Goal: Transaction & Acquisition: Subscribe to service/newsletter

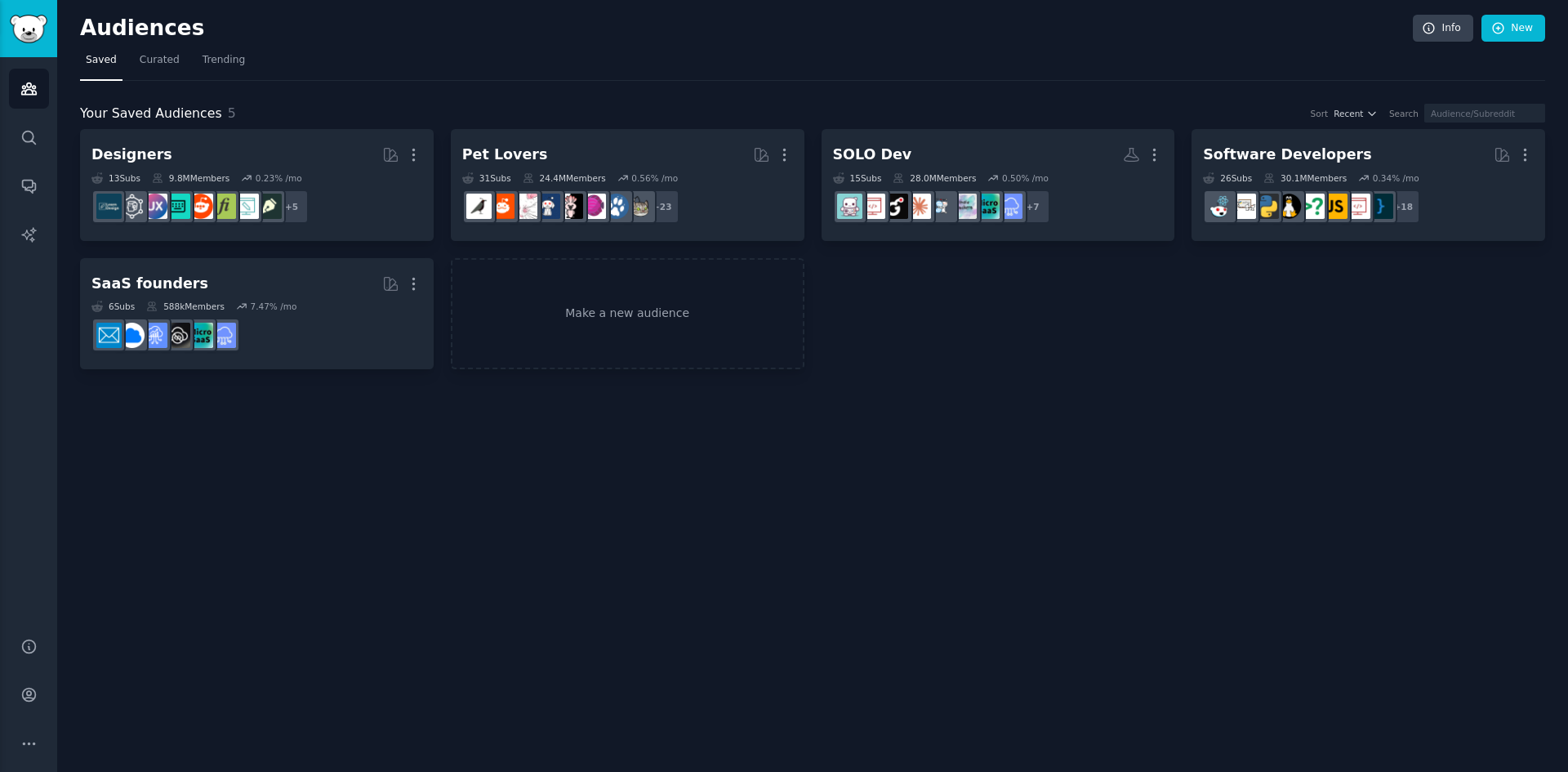
click at [899, 44] on div "Audiences Info New" at bounding box center [813, 32] width 1465 height 33
click at [942, 44] on div "Audiences Info New" at bounding box center [813, 32] width 1465 height 33
click at [993, 363] on div "Designers More 13 Sub s 9.8M Members 0.23 % /mo + 5 Pet Lovers More 31 Sub s 24…" at bounding box center [813, 249] width 1465 height 240
click at [30, 139] on icon "Sidebar" at bounding box center [28, 137] width 17 height 17
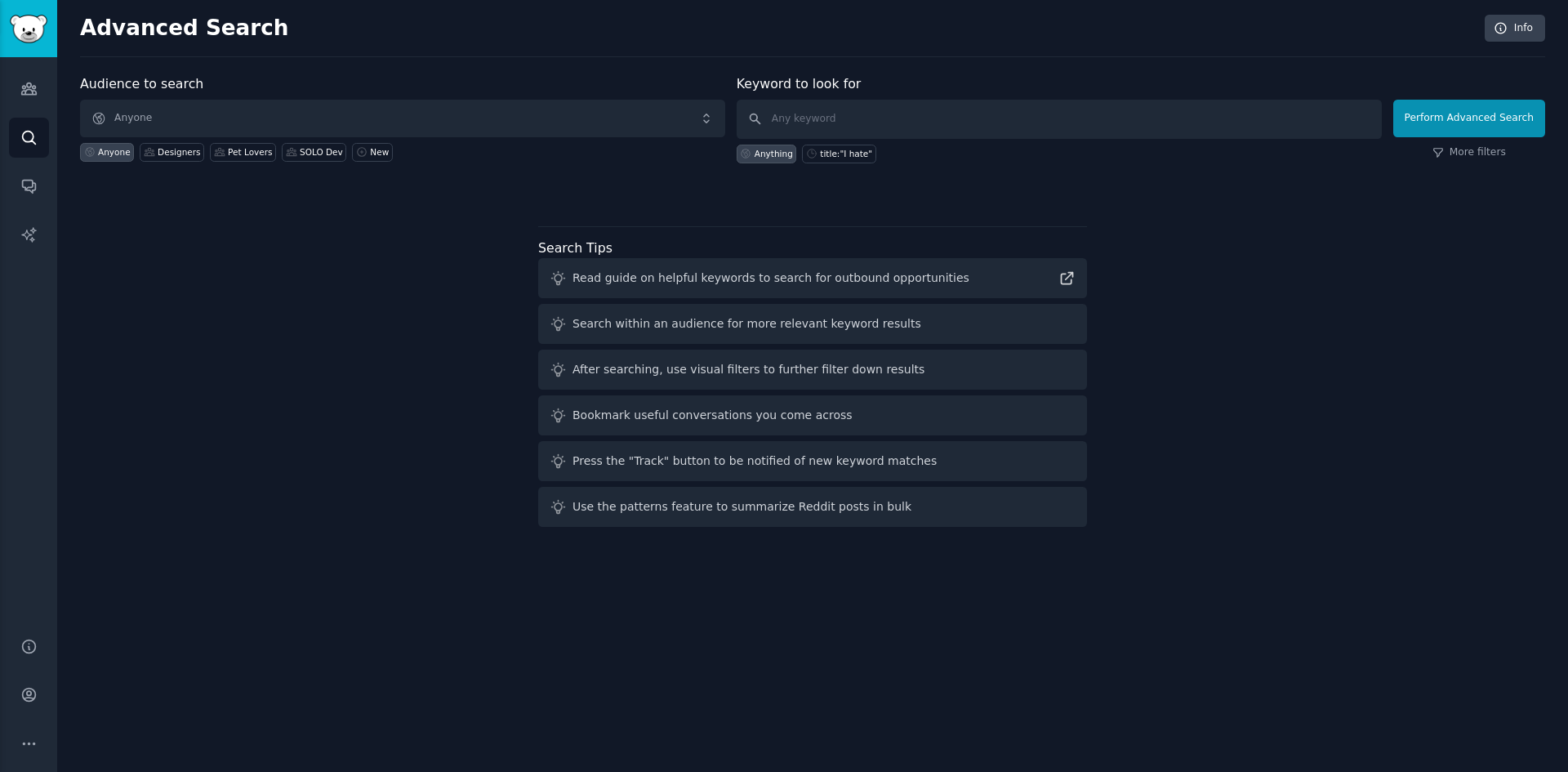
click at [297, 239] on div "Audience to search Anyone Anyone Designers Pet Lovers SOLO Dev New Keyword to l…" at bounding box center [813, 304] width 1465 height 459
click at [177, 239] on div "Audience to search Anyone Anyone Designers Pet Lovers SOLO Dev New Keyword to l…" at bounding box center [813, 304] width 1465 height 459
drag, startPoint x: 115, startPoint y: 82, endPoint x: 179, endPoint y: 82, distance: 64.0
click at [179, 82] on label "Audience to search" at bounding box center [141, 84] width 123 height 16
click at [285, 82] on div "Audience to search Anyone Anyone Designers Pet Lovers SOLO Dev New" at bounding box center [403, 119] width 645 height 89
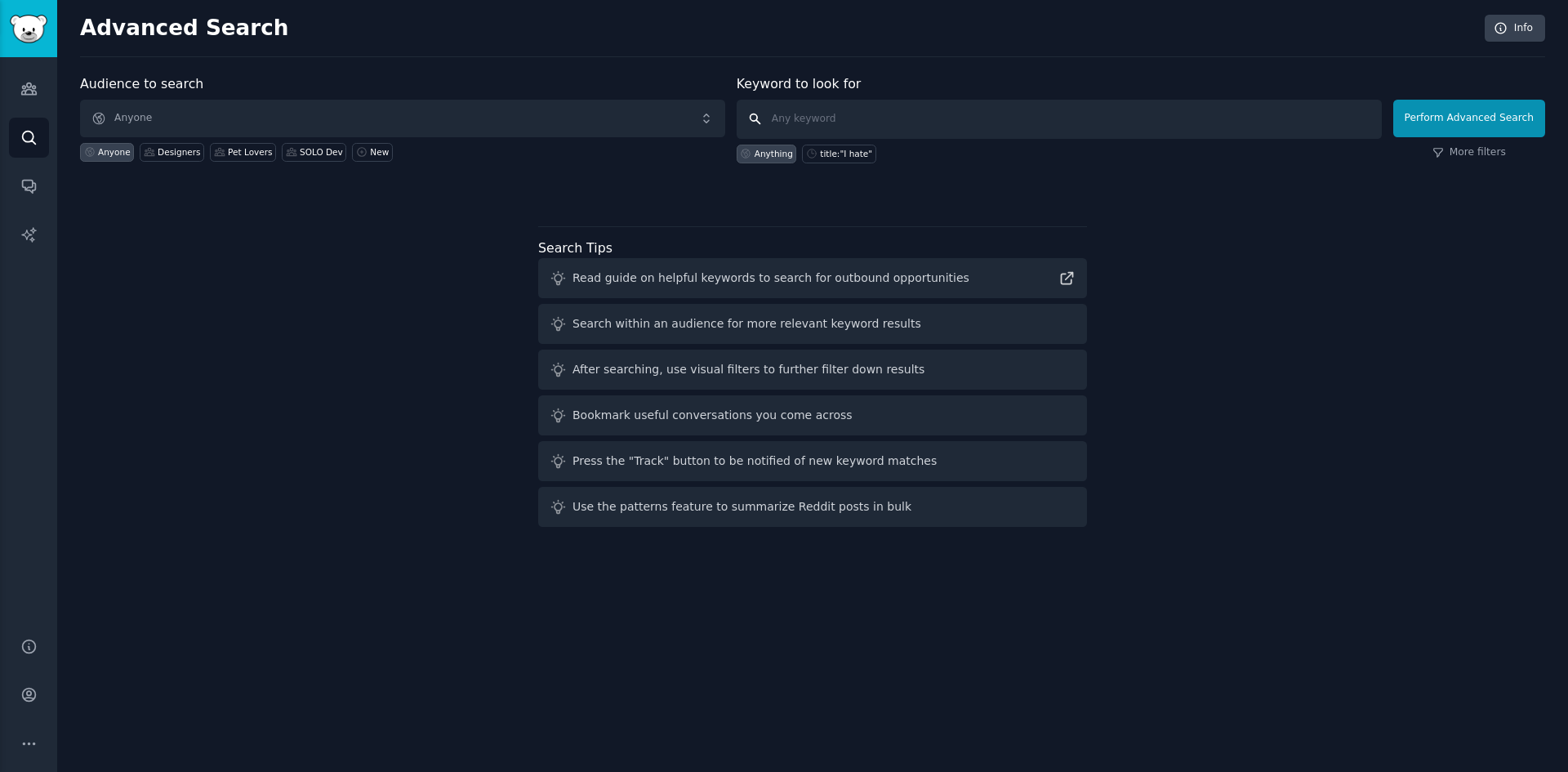
click at [817, 117] on input "text" at bounding box center [1059, 119] width 645 height 39
drag, startPoint x: 839, startPoint y: 157, endPoint x: 883, endPoint y: 113, distance: 62.2
click at [839, 157] on div "title:"I hate"" at bounding box center [846, 154] width 52 height 12
type input "title:"I hate""
click at [1452, 126] on button "Perform Advanced Search" at bounding box center [1468, 118] width 152 height 38
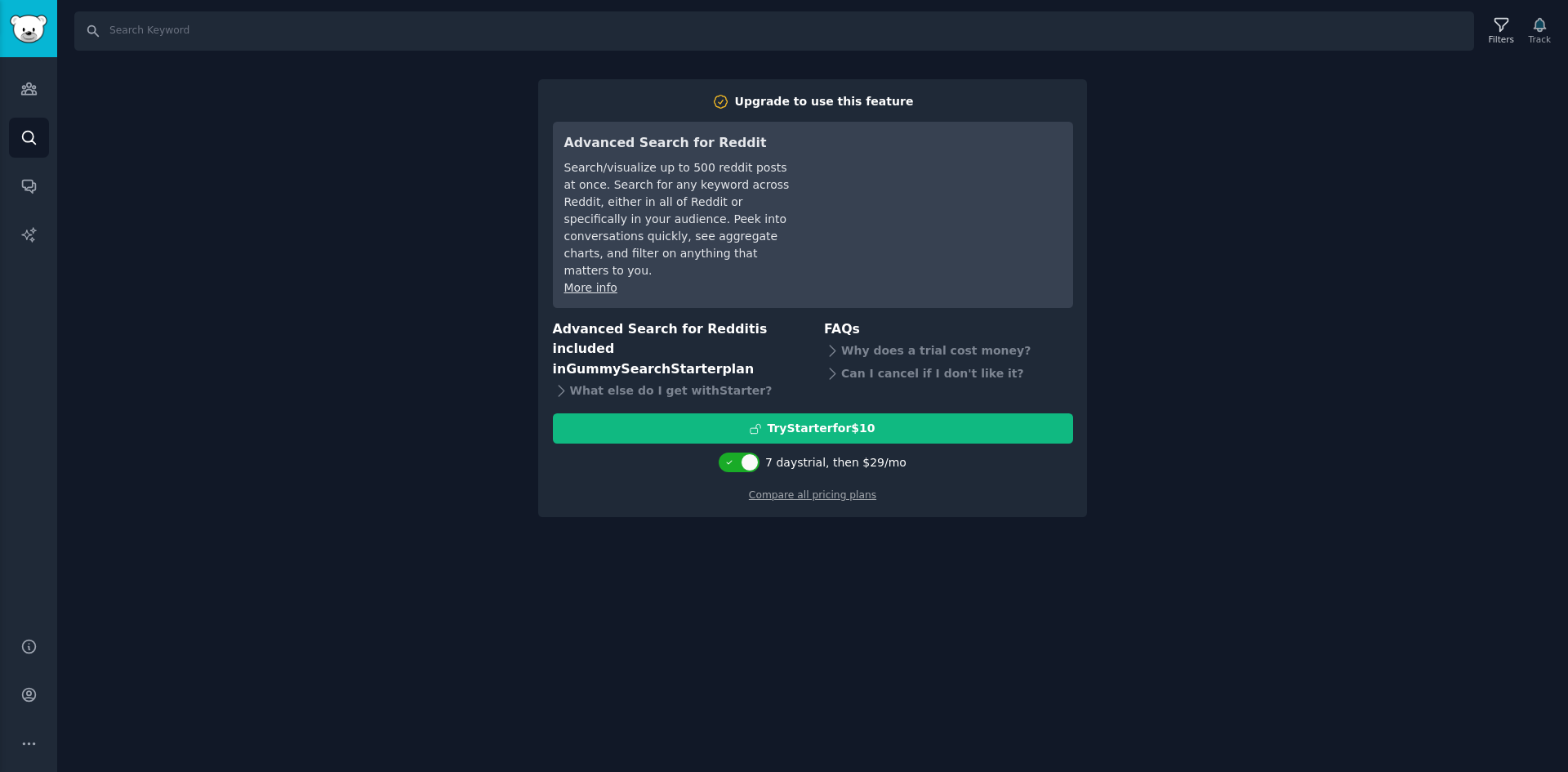
click at [499, 299] on div "Search Filters Track Upgrade to use this feature Advanced Search for Reddit Sea…" at bounding box center [812, 386] width 1511 height 772
click at [757, 554] on div "Search Filters Track Upgrade to use this feature Advanced Search for Reddit Sea…" at bounding box center [812, 386] width 1511 height 772
drag, startPoint x: 791, startPoint y: 467, endPoint x: 1103, endPoint y: 361, distance: 329.5
click at [827, 463] on div "7 days trial, then $ 29 /mo" at bounding box center [835, 462] width 141 height 17
click at [1164, 336] on div "Search Filters Track Upgrade to use this feature Advanced Search for Reddit Sea…" at bounding box center [812, 386] width 1511 height 772
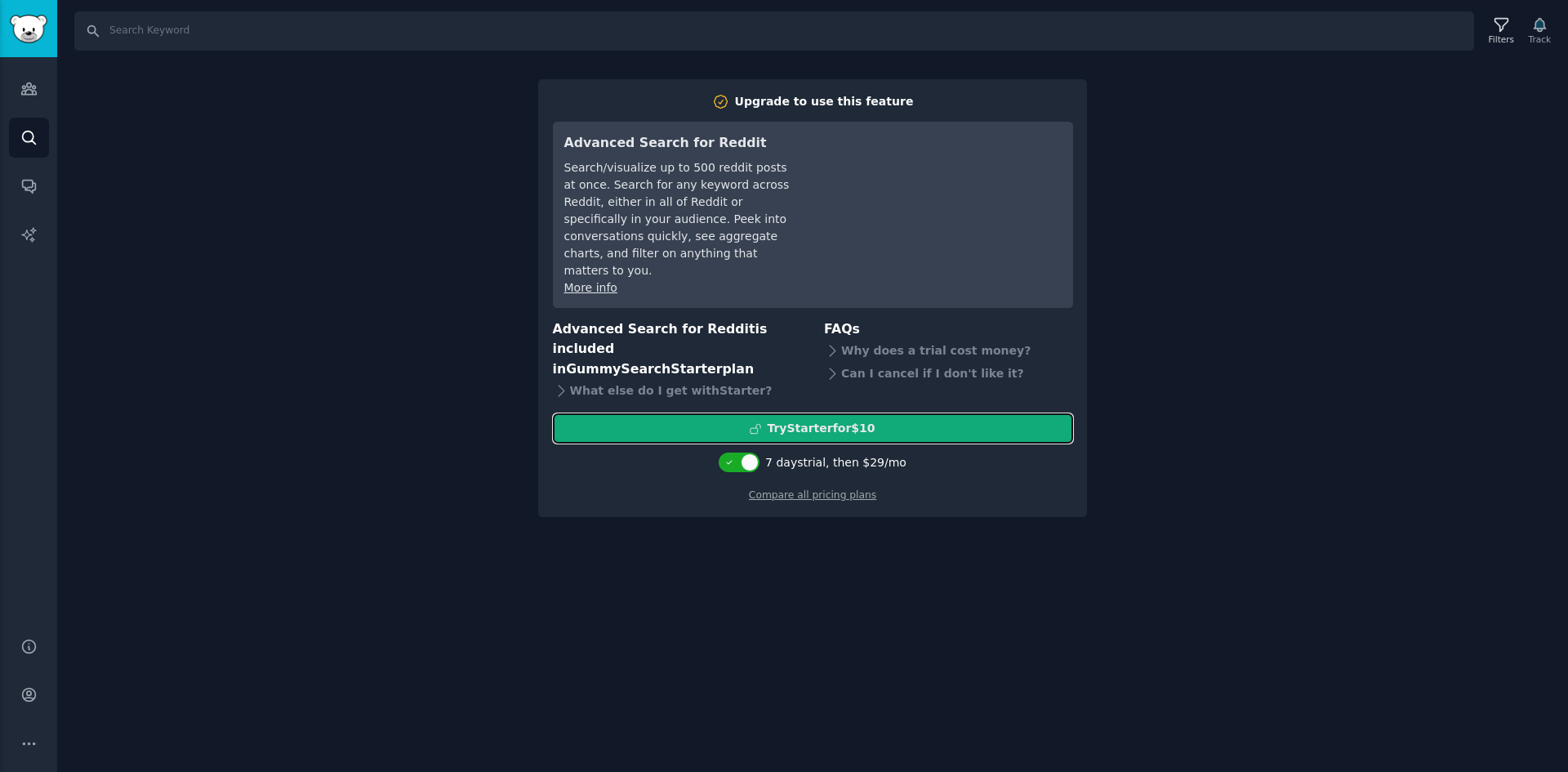
click at [907, 435] on div "Try Starter for $10" at bounding box center [813, 428] width 519 height 17
